Goal: Information Seeking & Learning: Check status

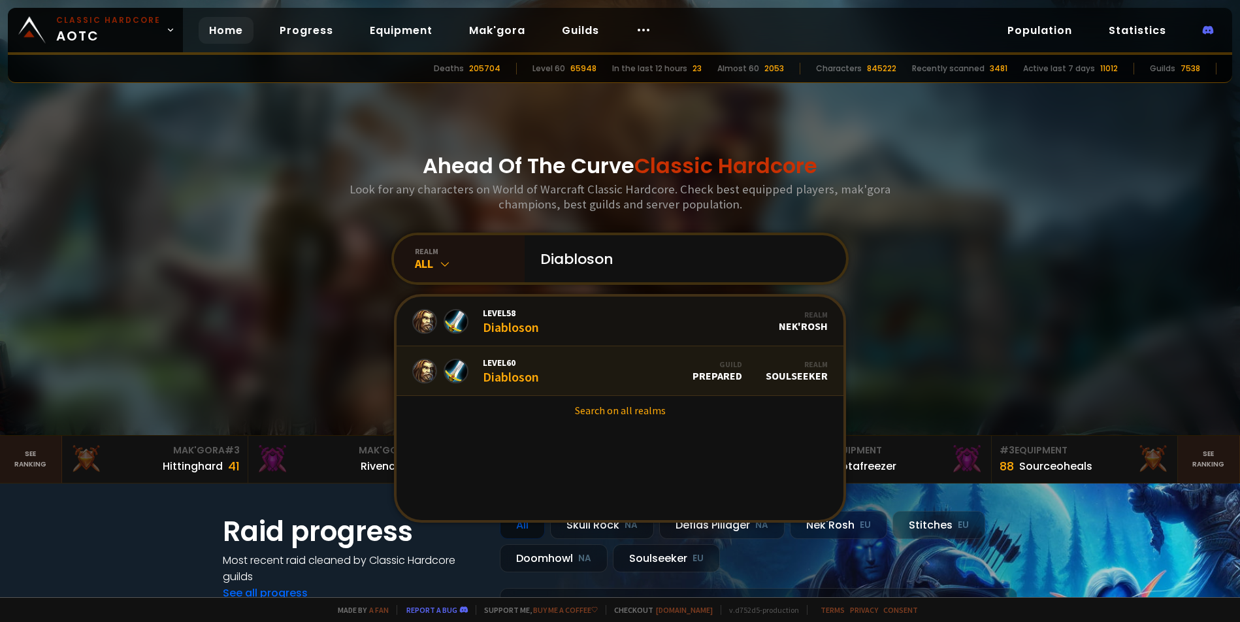
type input "Diabloson"
click at [519, 357] on span "Level 60" at bounding box center [511, 363] width 56 height 12
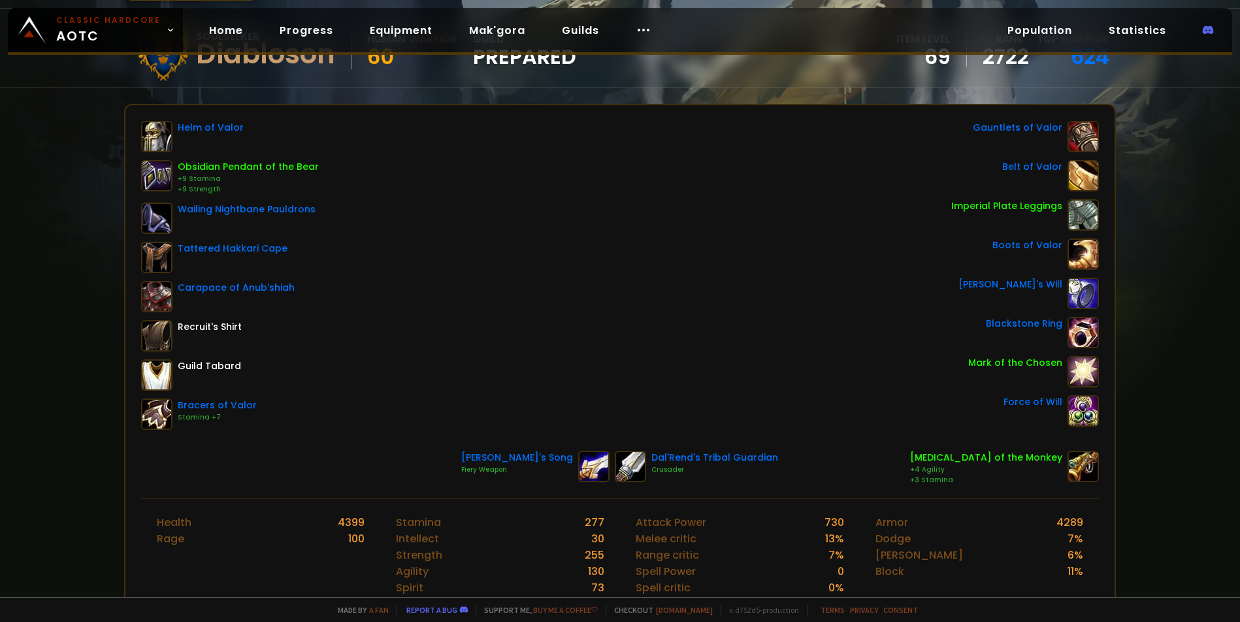
scroll to position [131, 0]
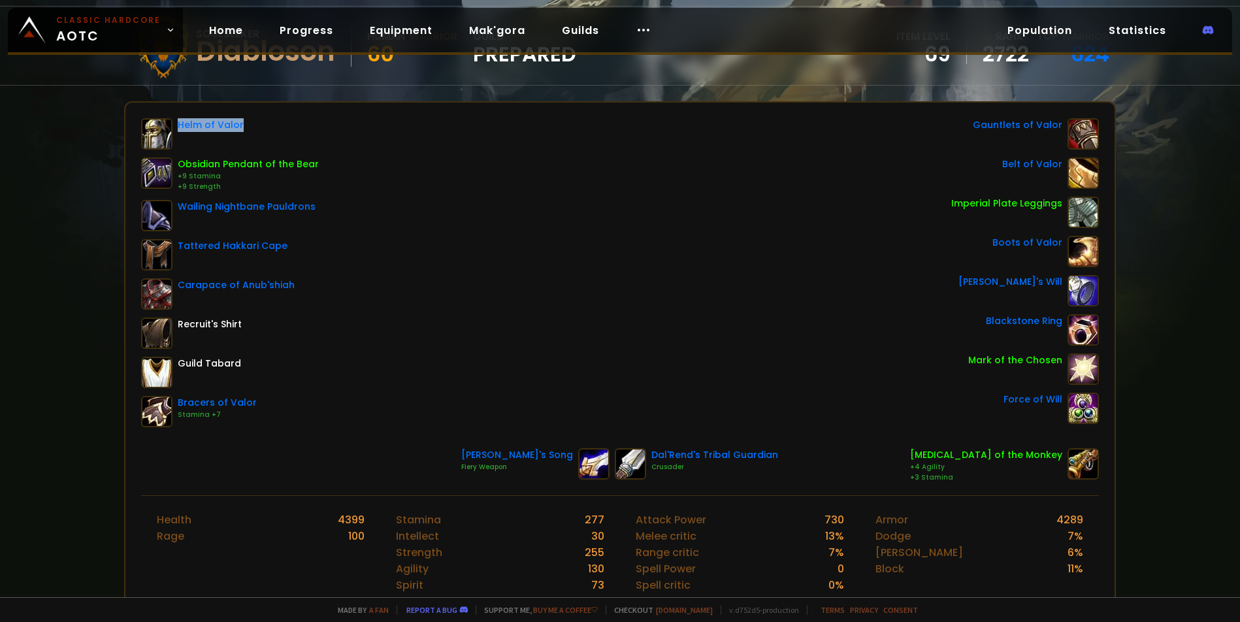
drag, startPoint x: 199, startPoint y: 127, endPoint x: 176, endPoint y: 125, distance: 23.0
click at [176, 125] on div "Helm of Valor" at bounding box center [230, 133] width 178 height 31
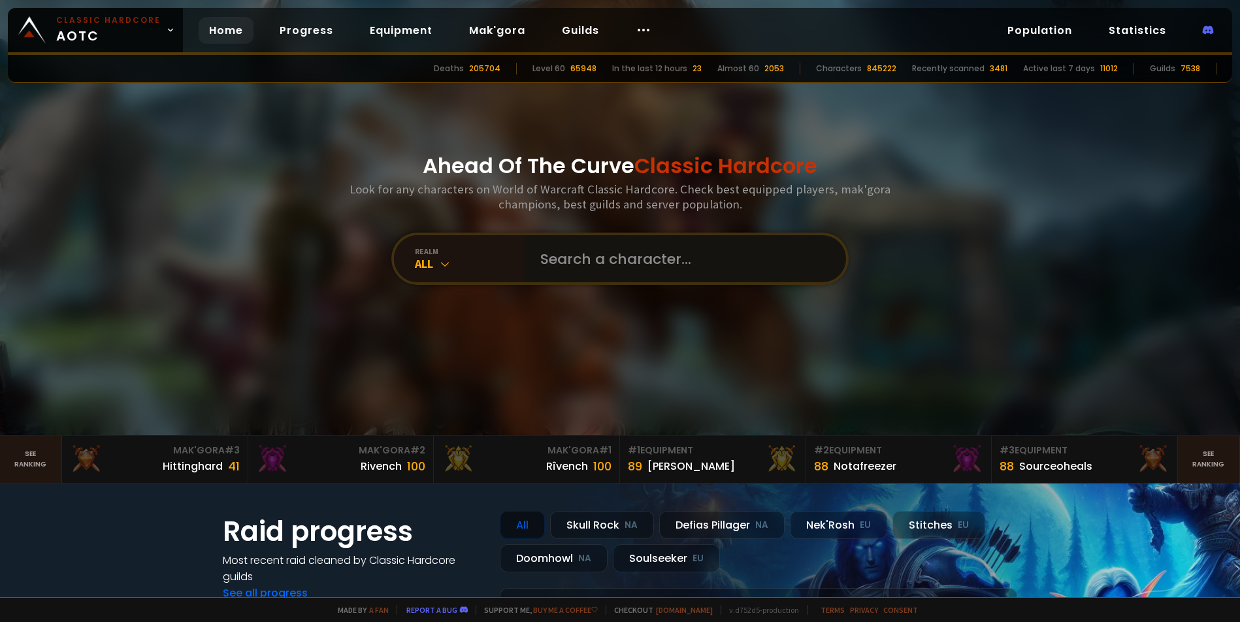
click at [584, 254] on input "text" at bounding box center [682, 258] width 298 height 47
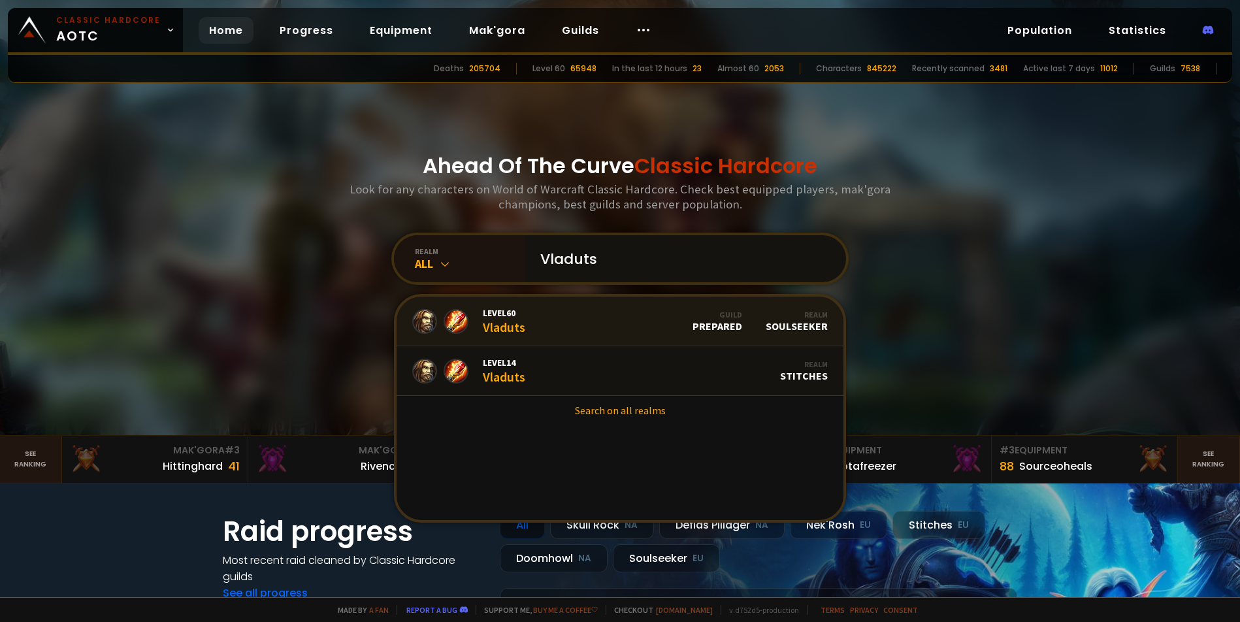
type input "Vladuts"
click at [518, 311] on span "Level 60" at bounding box center [504, 313] width 42 height 12
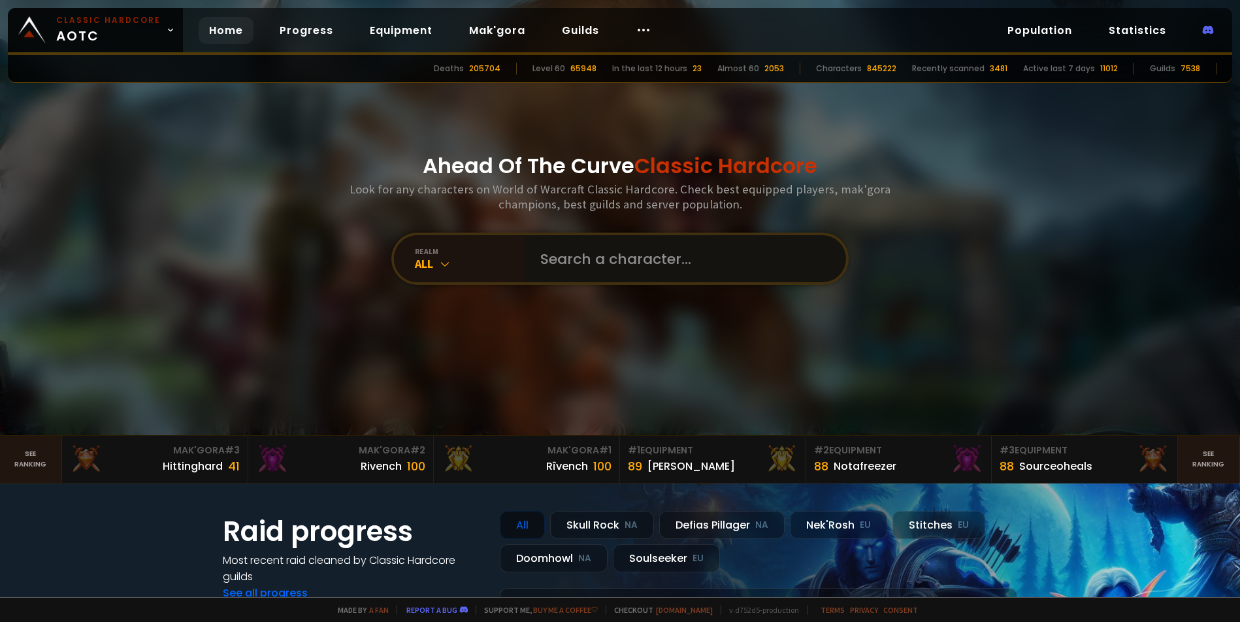
click at [583, 267] on input "text" at bounding box center [682, 258] width 298 height 47
type input "Catroz"
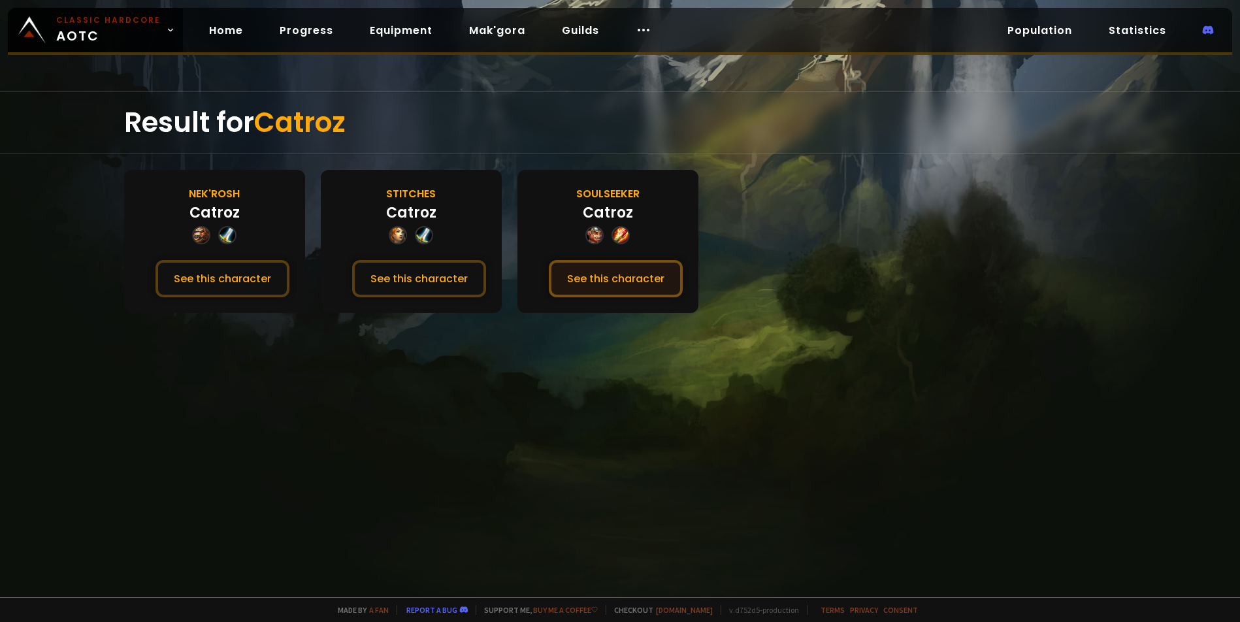
click at [598, 271] on button "See this character" at bounding box center [616, 278] width 134 height 37
